Goal: Task Accomplishment & Management: Use online tool/utility

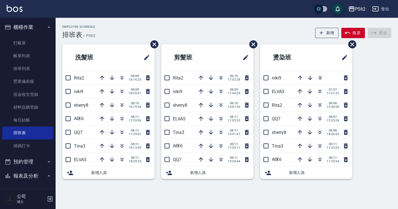
click at [217, 68] on li "剪髮班" at bounding box center [207, 57] width 92 height 27
click at [24, 54] on link "帳單列表" at bounding box center [27, 55] width 51 height 13
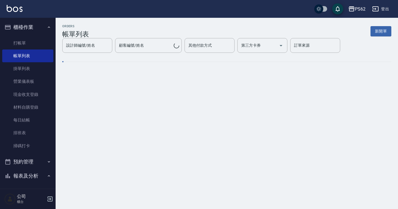
click at [47, 41] on link "打帳單" at bounding box center [27, 43] width 51 height 13
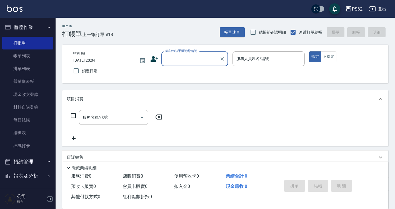
type input "0"
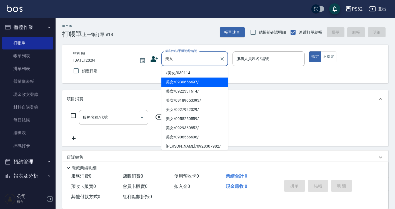
click at [217, 79] on li "美女/0930656697/" at bounding box center [194, 82] width 67 height 9
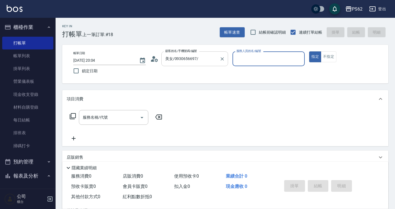
click at [209, 58] on input "美女/0930656697/" at bounding box center [190, 59] width 53 height 10
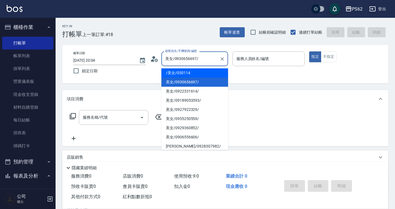
click at [205, 71] on li "/美女/030114" at bounding box center [194, 72] width 67 height 9
type input "/美女/030114"
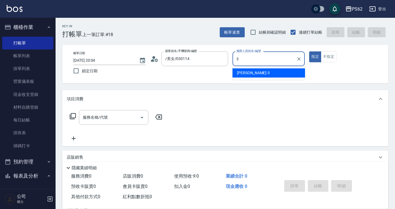
type input "Tina-3"
type button "true"
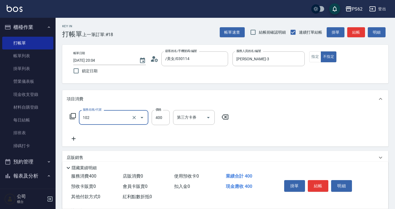
type input "精油洗髮(102)"
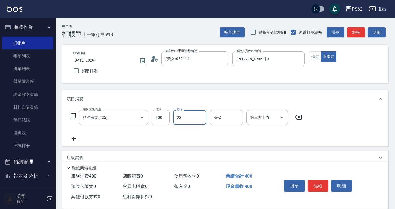
type input "Sunny-23"
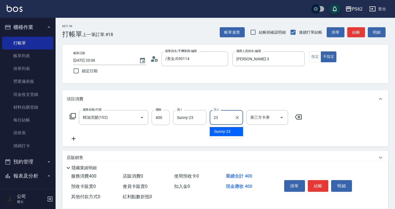
type input "Sunny-23"
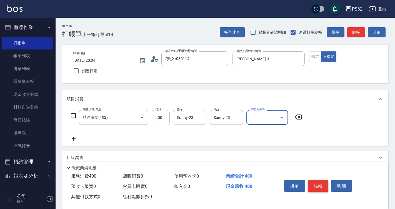
click at [321, 180] on button "結帳" at bounding box center [318, 186] width 21 height 12
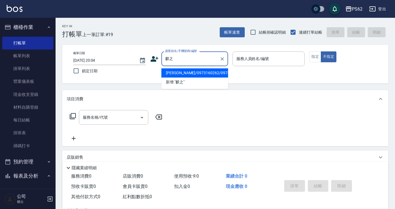
type input "麒之之"
click at [218, 83] on div "帳單日期 2025/08/11 20:04 鎖定日期 顧客姓名/手機號碼/編號 顧客姓名/手機號碼/編號 服務人員姓名/編號 服務人員姓名/編號 指定 不指定" at bounding box center [225, 64] width 326 height 39
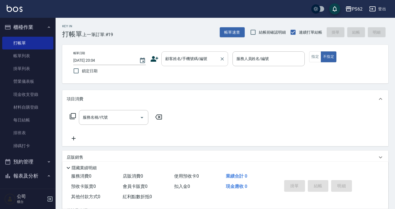
click at [200, 58] on input "顧客姓名/手機號碼/編號" at bounding box center [190, 59] width 53 height 10
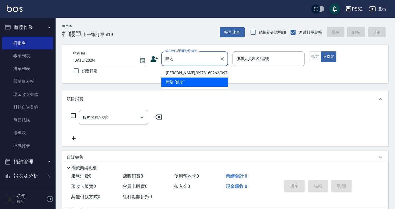
click at [191, 74] on li "陳麒之/0973160262/0973160262" at bounding box center [194, 72] width 67 height 9
type input "陳麒之/0973160262/0973160262"
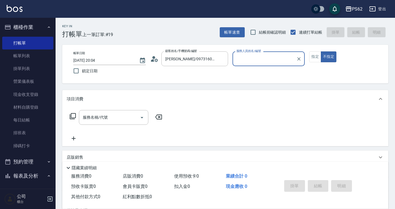
type input "Tina-3"
click at [321, 51] on button "不指定" at bounding box center [329, 56] width 16 height 11
type button "false"
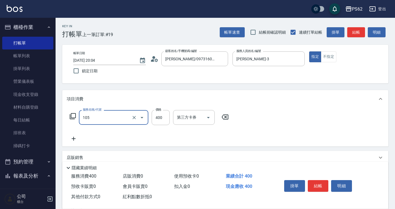
type input "A級單剪400(105)"
click at [323, 183] on button "結帳" at bounding box center [318, 186] width 21 height 12
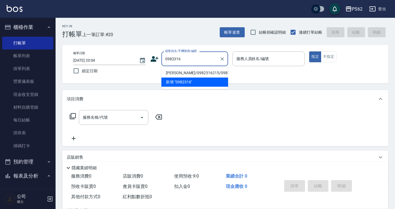
click at [183, 74] on li "華少瑋/0982316215/0982316215" at bounding box center [194, 72] width 67 height 9
type input "華少瑋/0982316215/0982316215"
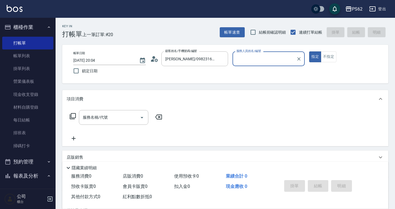
type input "Tina-3"
click at [309, 51] on button "指定" at bounding box center [315, 56] width 12 height 11
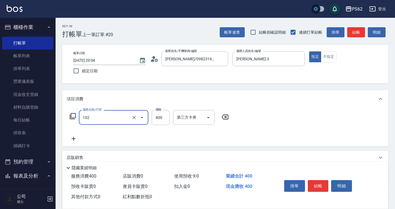
type input "精油洗髮(102)"
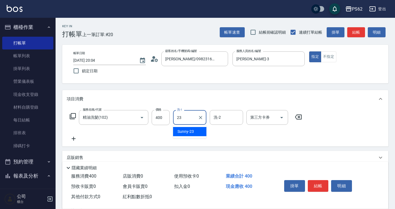
type input "Sunny-23"
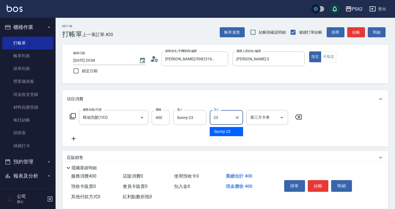
type input "Sunny-23"
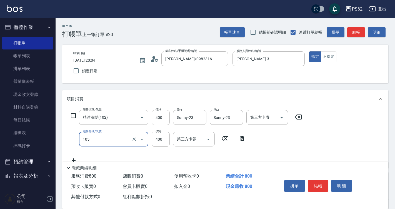
type input "A級單剪400(105)"
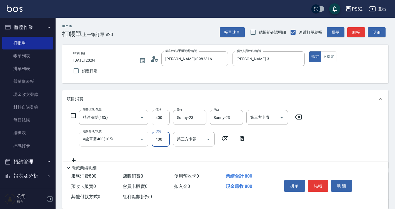
click at [321, 188] on button "結帳" at bounding box center [318, 186] width 21 height 12
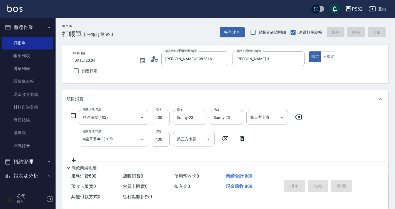
type input "2025/08/11 20:05"
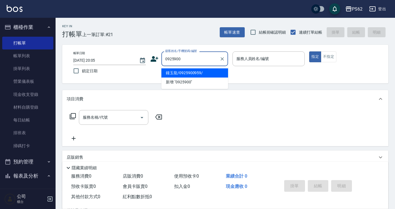
click at [185, 76] on li "鐘玉龍/0925900959/" at bounding box center [194, 72] width 67 height 9
type input "鐘玉龍/0925900959/"
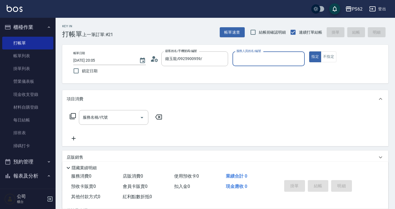
click at [309, 51] on button "指定" at bounding box center [315, 56] width 12 height 11
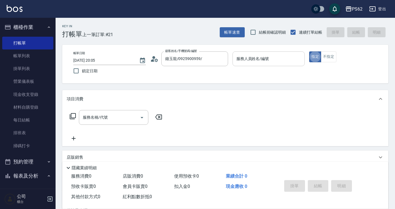
click at [251, 53] on div "服務人員姓名/編號" at bounding box center [269, 58] width 73 height 15
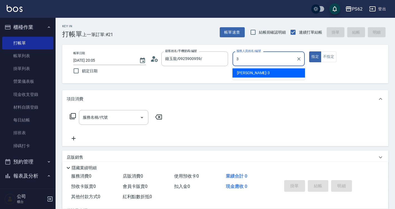
type input "Tina-3"
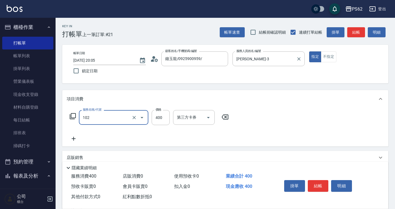
type input "精油洗髮(102)"
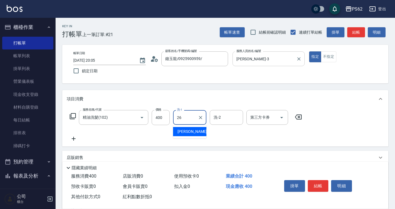
type input "小欣-26"
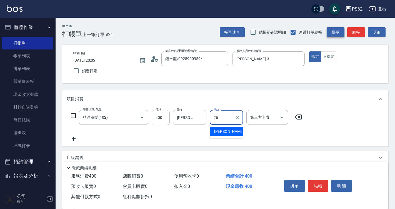
type input "小欣-26"
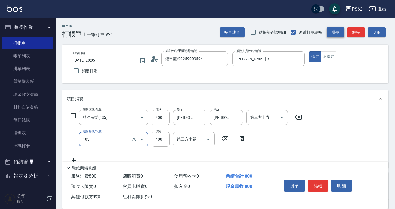
type input "A級單剪400(105)"
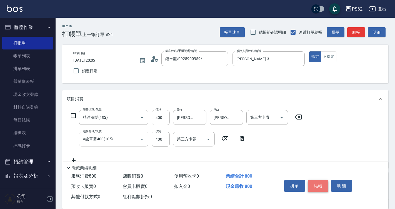
click at [319, 180] on button "結帳" at bounding box center [318, 186] width 21 height 12
type input "2025/08/11 20:06"
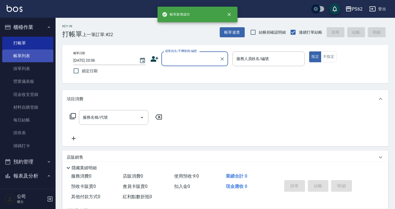
click at [8, 60] on link "帳單列表" at bounding box center [27, 55] width 51 height 13
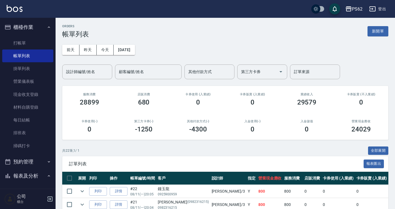
click at [86, 67] on div "設計師編號/姓名 設計師編號/姓名" at bounding box center [87, 71] width 50 height 15
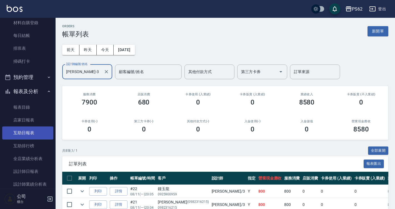
scroll to position [111, 0]
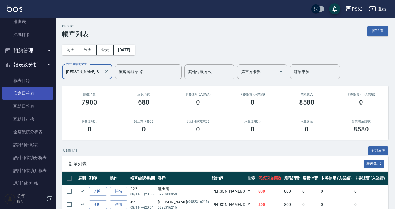
type input "Tina-3"
click at [31, 97] on link "店家日報表" at bounding box center [27, 93] width 51 height 13
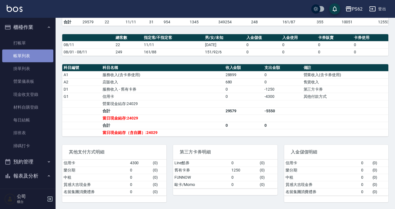
click at [32, 54] on link "帳單列表" at bounding box center [27, 55] width 51 height 13
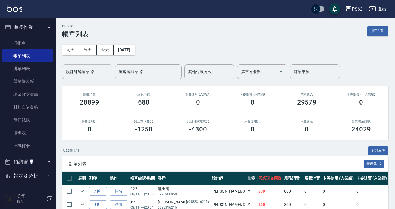
click at [98, 69] on input "設計師編號/姓名" at bounding box center [87, 72] width 45 height 10
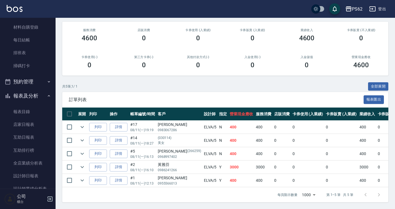
scroll to position [167, 0]
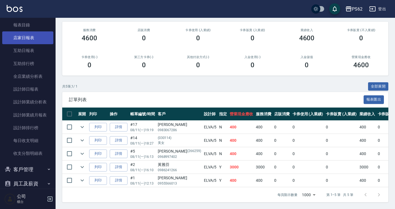
type input "ELVA-5"
click at [34, 42] on link "店家日報表" at bounding box center [27, 37] width 51 height 13
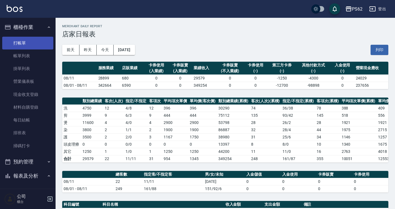
click at [29, 46] on link "打帳單" at bounding box center [27, 43] width 51 height 13
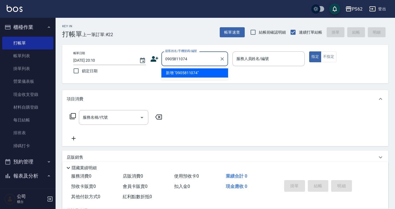
drag, startPoint x: 192, startPoint y: 59, endPoint x: 113, endPoint y: 56, distance: 79.3
click at [113, 56] on div "帳單日期 2025/08/11 20:10 鎖定日期 顧客姓名/手機號碼/編號 0905811074 顧客姓名/手機號碼/編號 服務人員姓名/編號 服務人員姓…" at bounding box center [225, 63] width 313 height 25
type input "0905811074"
click at [157, 61] on icon at bounding box center [154, 59] width 8 height 8
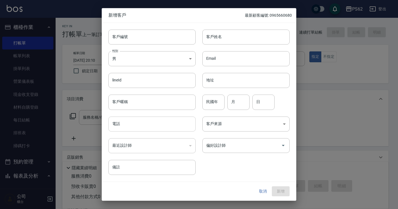
click at [152, 124] on input "電話" at bounding box center [151, 123] width 87 height 15
paste input "0905811074"
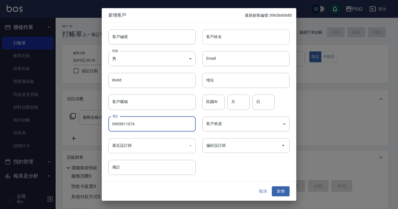
type input "0905811074"
click at [235, 37] on input "客戶姓名" at bounding box center [245, 36] width 87 height 15
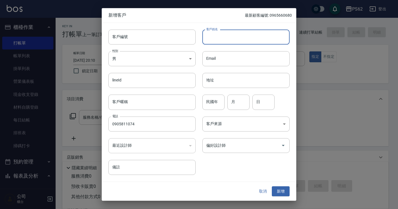
paste input "0905811074"
type input "0905811074"
click at [273, 185] on div "取消 新增" at bounding box center [199, 191] width 195 height 19
drag, startPoint x: 275, startPoint y: 187, endPoint x: 270, endPoint y: 177, distance: 10.9
click at [275, 188] on button "新增" at bounding box center [281, 191] width 18 height 10
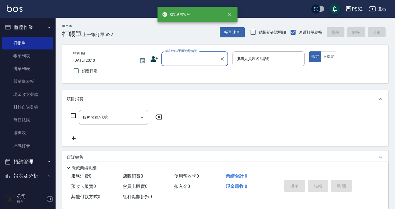
click at [190, 57] on input "顧客姓名/手機號碼/編號" at bounding box center [190, 59] width 53 height 10
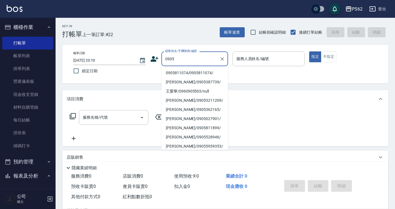
drag, startPoint x: 181, startPoint y: 71, endPoint x: 182, endPoint y: 65, distance: 5.6
click at [181, 71] on li "0905811074/0905811074/" at bounding box center [194, 72] width 67 height 9
type input "0905811074/0905811074/"
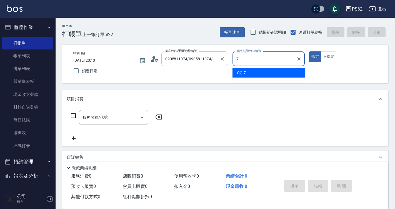
type input "QQ-7"
type button "true"
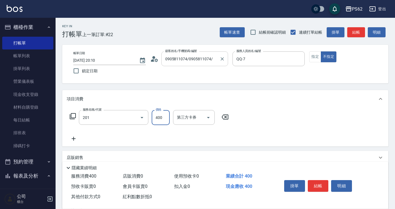
type input "洗剪400(201)"
click at [321, 184] on button "結帳" at bounding box center [318, 186] width 21 height 12
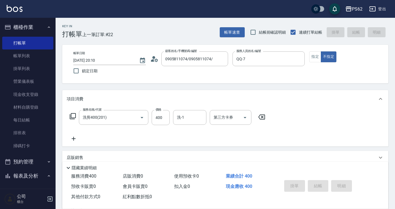
type input "2025/08/11 20:11"
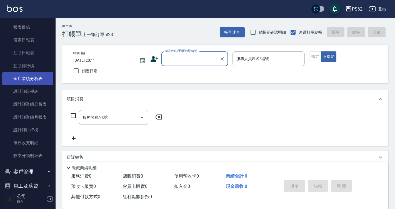
scroll to position [167, 0]
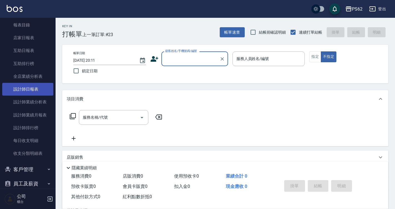
click at [27, 88] on link "設計師日報表" at bounding box center [27, 89] width 51 height 13
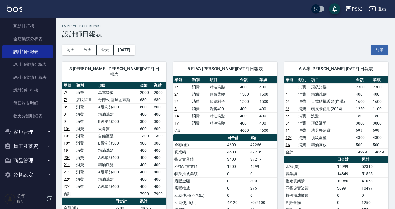
click at [52, 117] on nav "櫃檯作業 打帳單 帳單列表 掛單列表 營業儀表板 現金收支登錄 材料自購登錄 每日結帳 排班表 掃碼打卡 預約管理 預約管理 單日預約紀錄 單週預約紀錄 報表…" at bounding box center [28, 103] width 56 height 171
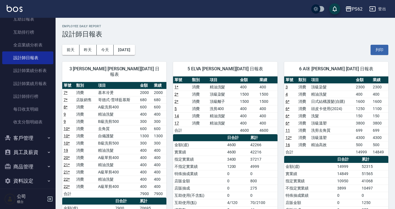
scroll to position [180, 0]
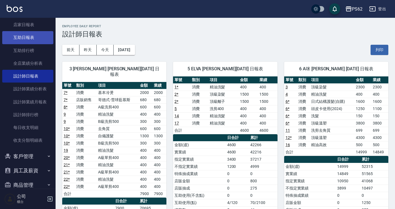
click at [28, 38] on link "互助日報表" at bounding box center [27, 37] width 51 height 13
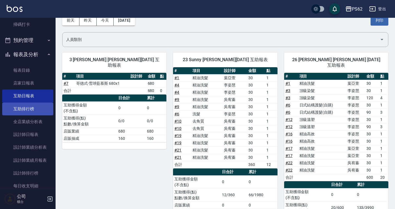
scroll to position [121, 0]
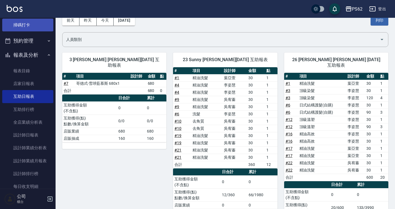
drag, startPoint x: 31, startPoint y: 27, endPoint x: 32, endPoint y: 23, distance: 4.5
click at [31, 27] on link "掃碼打卡" at bounding box center [27, 25] width 51 height 13
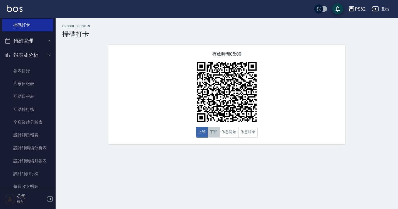
click at [214, 133] on button "下班" at bounding box center [214, 132] width 12 height 11
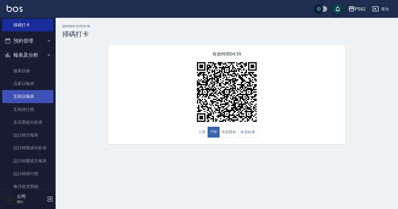
drag, startPoint x: 23, startPoint y: 101, endPoint x: 29, endPoint y: 95, distance: 8.8
click at [23, 101] on link "互助日報表" at bounding box center [27, 96] width 51 height 13
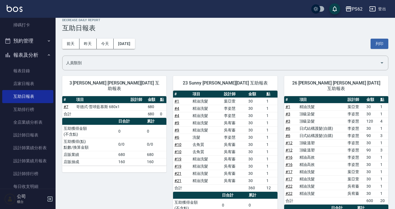
scroll to position [2, 0]
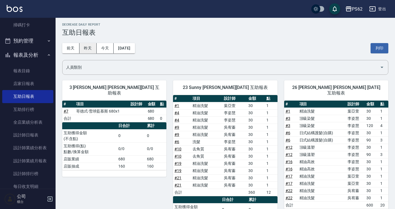
click at [93, 48] on button "昨天" at bounding box center [87, 48] width 17 height 10
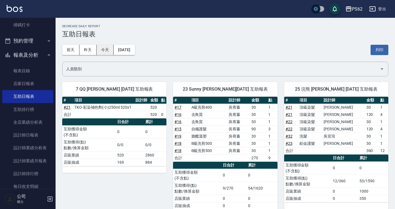
click at [104, 47] on button "今天" at bounding box center [105, 50] width 17 height 10
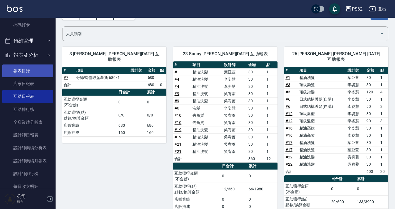
scroll to position [56, 0]
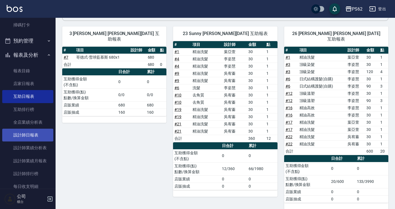
click at [39, 132] on link "設計師日報表" at bounding box center [27, 135] width 51 height 13
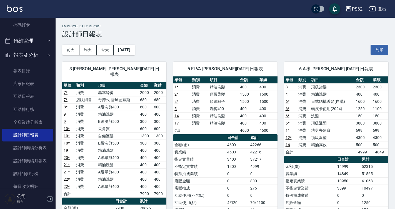
click at [256, 44] on div "前天 昨天 今天 2025/08/11 列印" at bounding box center [225, 50] width 326 height 24
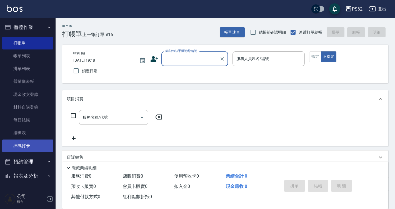
click at [33, 147] on link "掃碼打卡" at bounding box center [27, 146] width 51 height 13
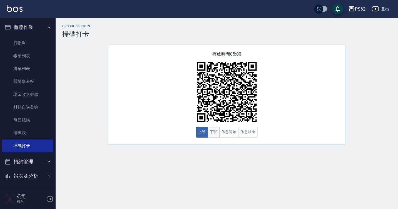
click at [215, 131] on button "下班" at bounding box center [214, 132] width 12 height 11
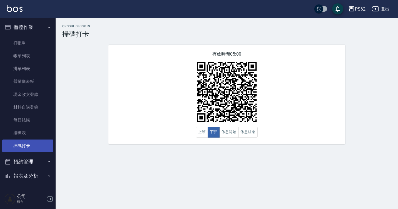
click at [20, 140] on link "掃碼打卡" at bounding box center [27, 146] width 51 height 13
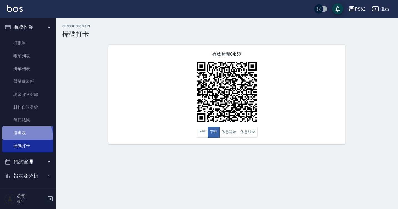
click at [24, 136] on link "排班表" at bounding box center [27, 132] width 51 height 13
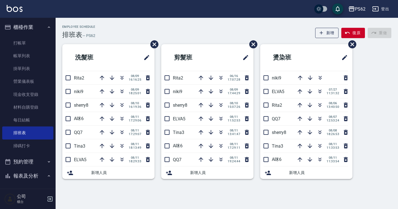
click at [121, 194] on div "Employee Schedule 排班表 — PS62 新增 復原 重做 洗髮班 Rita2 [DATE] 16:16:25 niki9 [DATE] 18…" at bounding box center [199, 104] width 398 height 209
